Goal: Information Seeking & Learning: Understand process/instructions

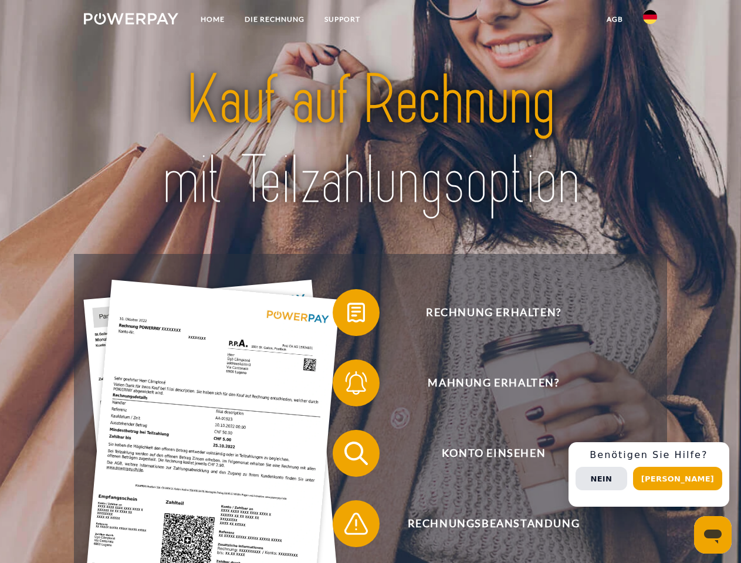
click at [131, 21] on img at bounding box center [131, 19] width 94 height 12
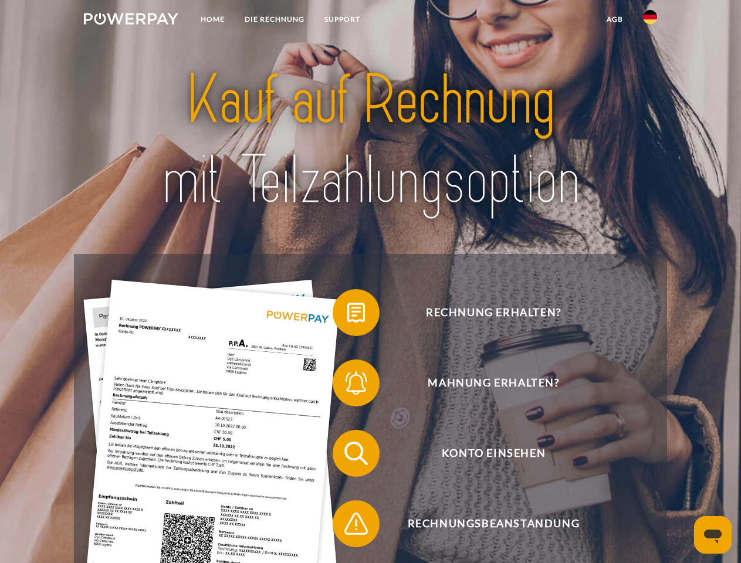
click at [650, 21] on img at bounding box center [650, 17] width 14 height 14
click at [614, 19] on link "agb" at bounding box center [615, 19] width 36 height 21
click at [347, 315] on span at bounding box center [338, 312] width 59 height 59
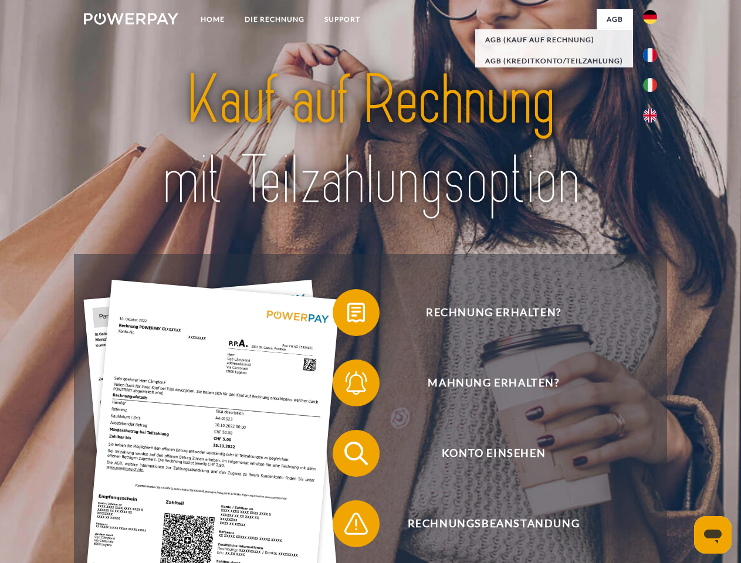
click at [347, 385] on span at bounding box center [338, 383] width 59 height 59
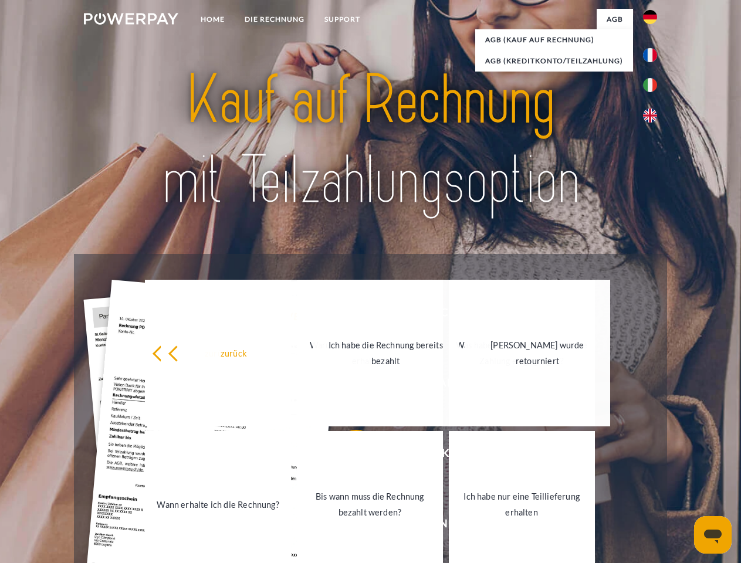
click at [347, 456] on link "Bis wann muss die Rechnung bezahlt werden?" at bounding box center [370, 504] width 146 height 147
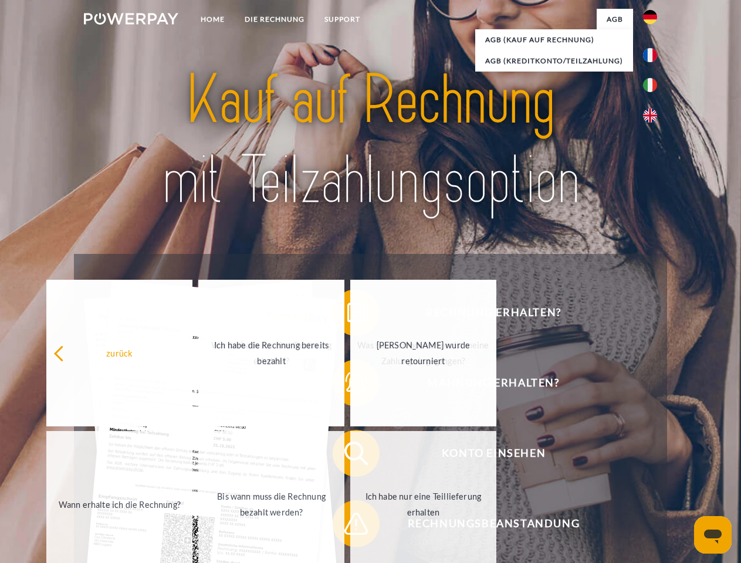
click at [347, 526] on span at bounding box center [338, 523] width 59 height 59
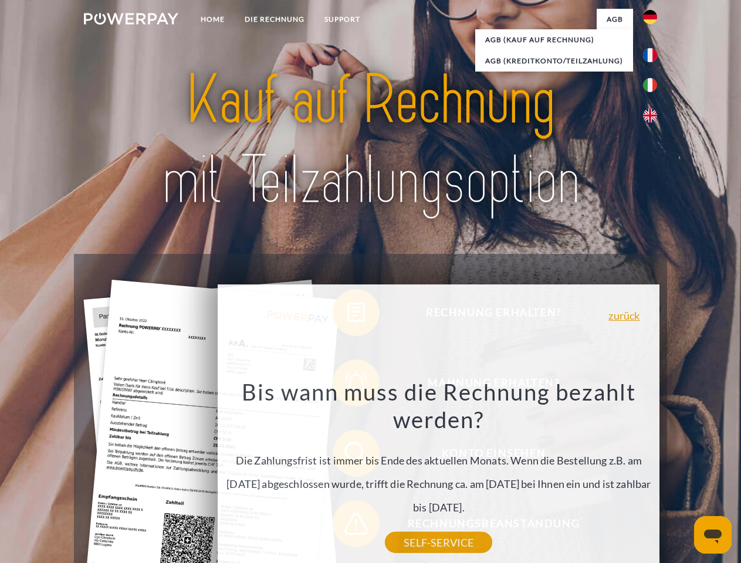
click at [653, 475] on div "Rechnung erhalten? Mahnung erhalten? Konto einsehen" at bounding box center [370, 488] width 592 height 469
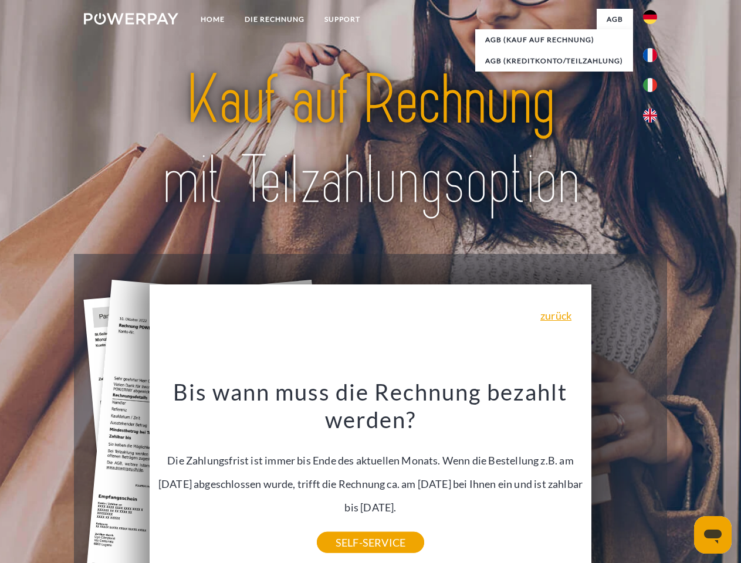
click at [624, 477] on span "Konto einsehen" at bounding box center [493, 453] width 287 height 47
click at [682, 479] on header "Home DIE RECHNUNG SUPPORT" at bounding box center [370, 405] width 741 height 810
